Goal: Navigation & Orientation: Find specific page/section

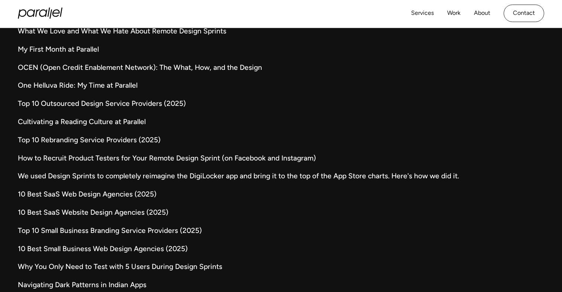
scroll to position [1894, 0]
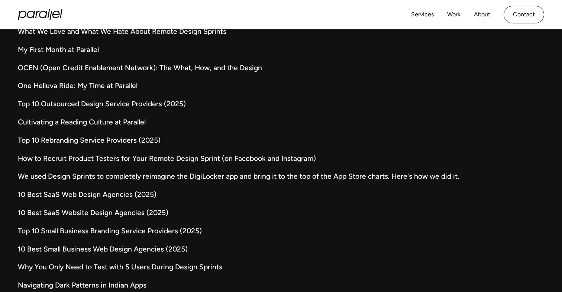
click at [105, 123] on link "Cultivating a Reading Culture at Parallel" at bounding box center [281, 122] width 526 height 11
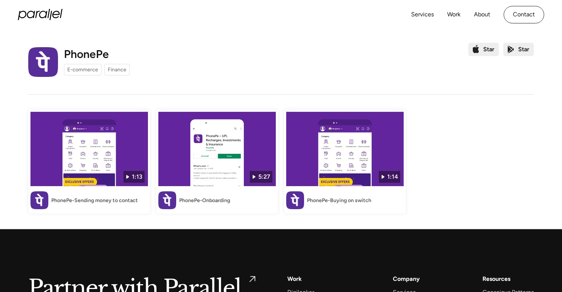
click at [248, 177] on img at bounding box center [216, 149] width 117 height 74
